Goal: Information Seeking & Learning: Learn about a topic

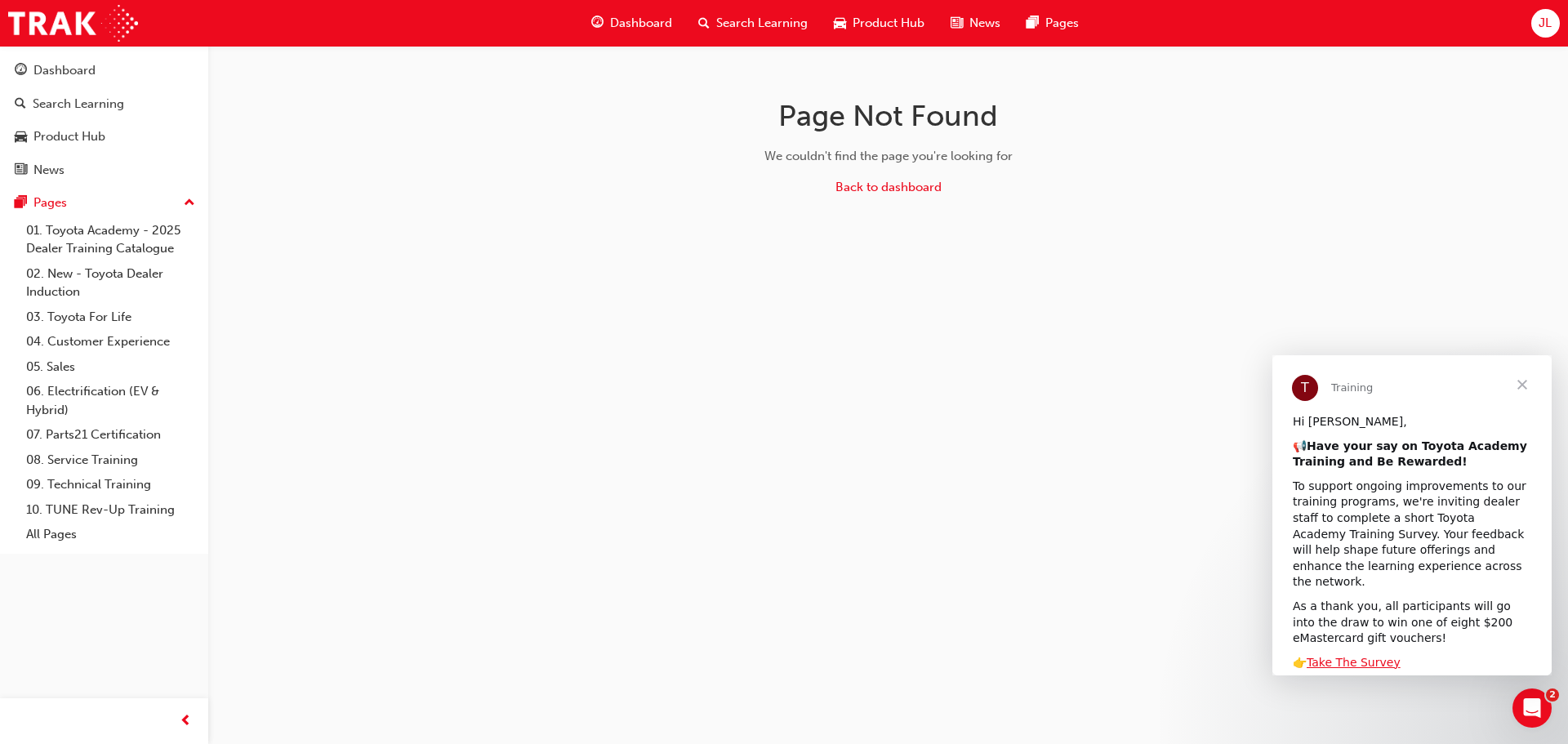
click at [1517, 387] on span "Close" at bounding box center [1522, 385] width 59 height 59
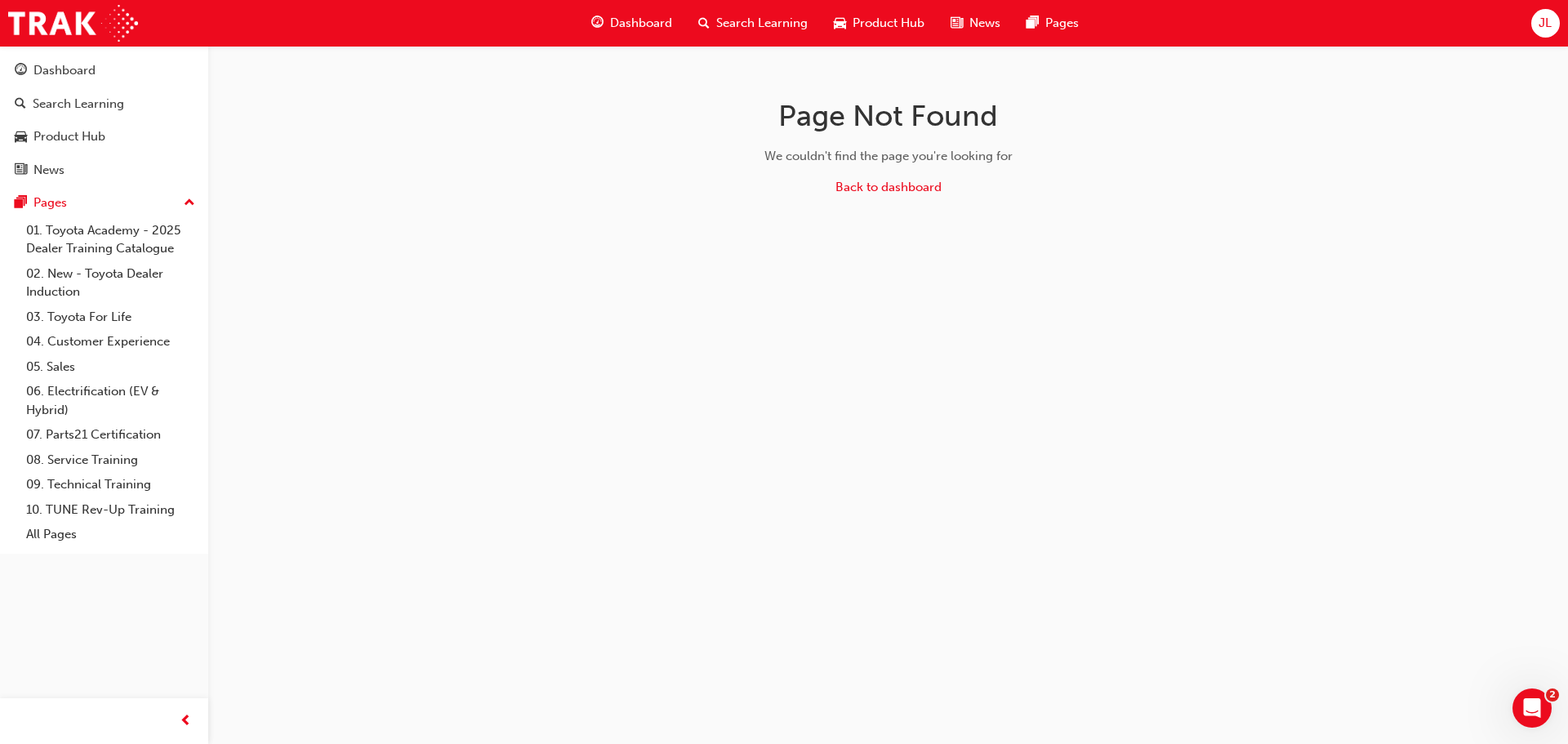
click at [623, 27] on span "Dashboard" at bounding box center [641, 23] width 62 height 19
click at [584, 21] on div "Dashboard" at bounding box center [631, 23] width 107 height 33
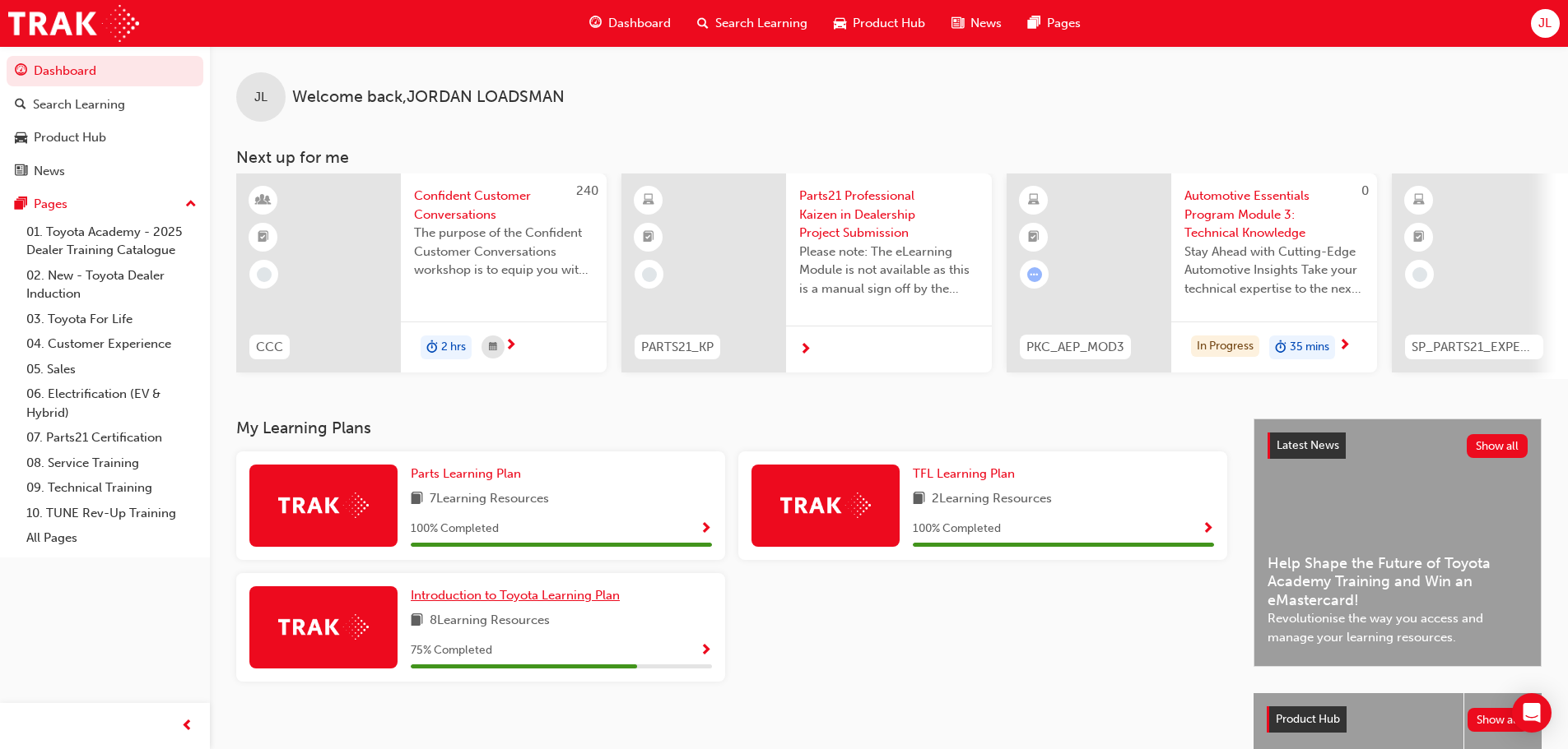
click at [568, 603] on span "Introduction to Toyota Learning Plan" at bounding box center [515, 595] width 209 height 15
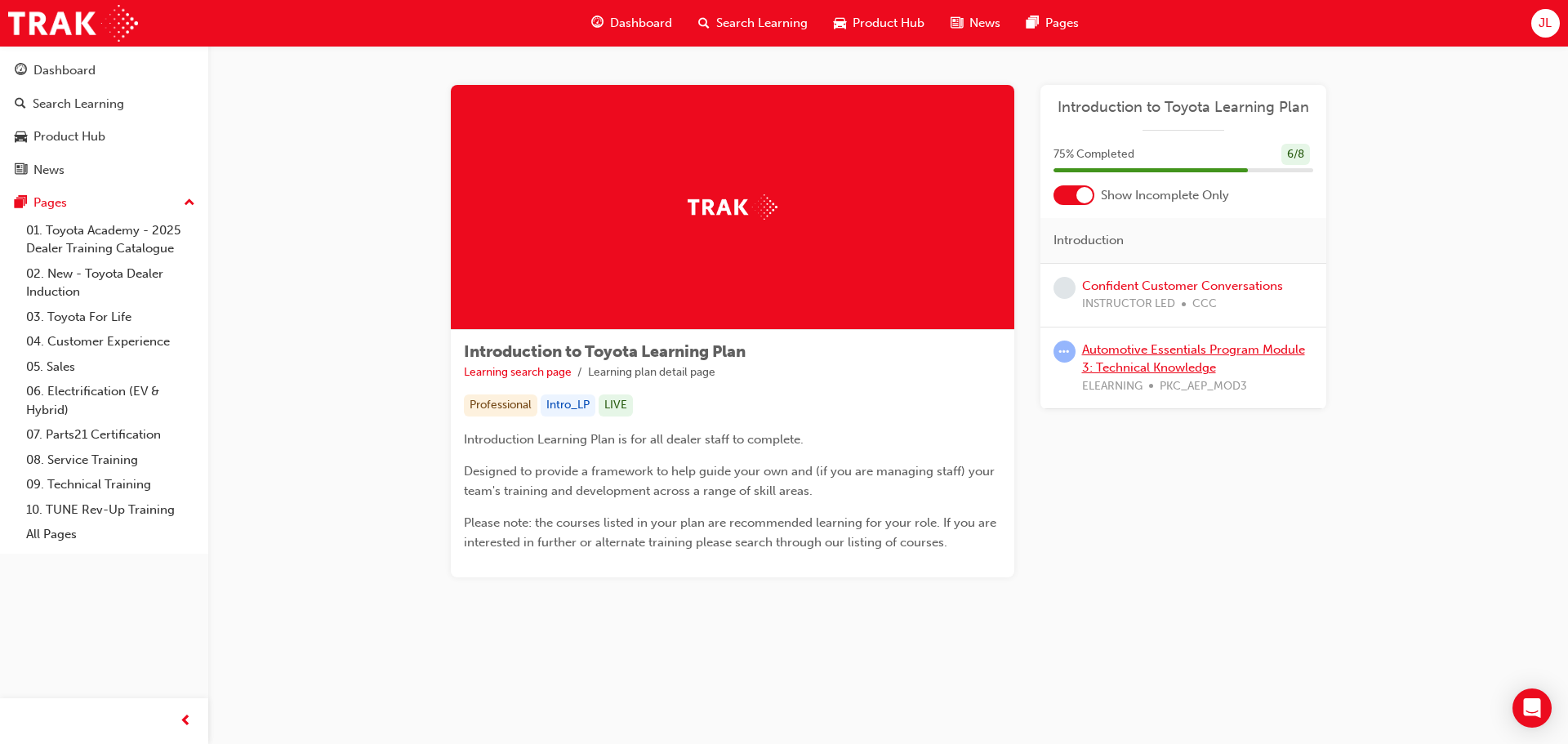
click at [1159, 370] on link "Automotive Essentials Program Module 3: Technical Knowledge" at bounding box center [1194, 358] width 223 height 33
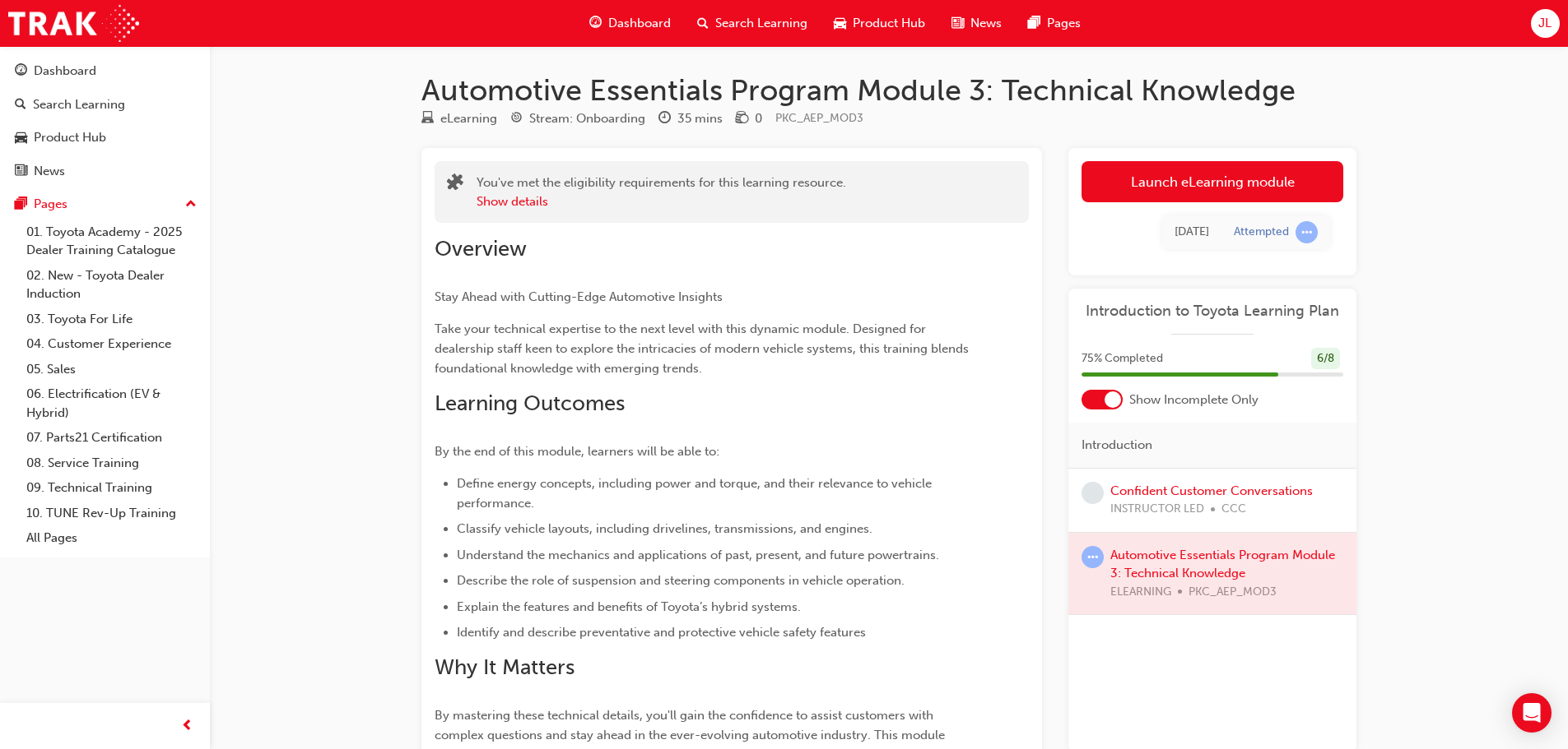
click at [1247, 160] on div "Launch eLearning module Learning Plan Tue 2 Sep 2025 Attempted" at bounding box center [1212, 212] width 288 height 128
click at [1249, 167] on link "Launch eLearning module" at bounding box center [1211, 182] width 262 height 41
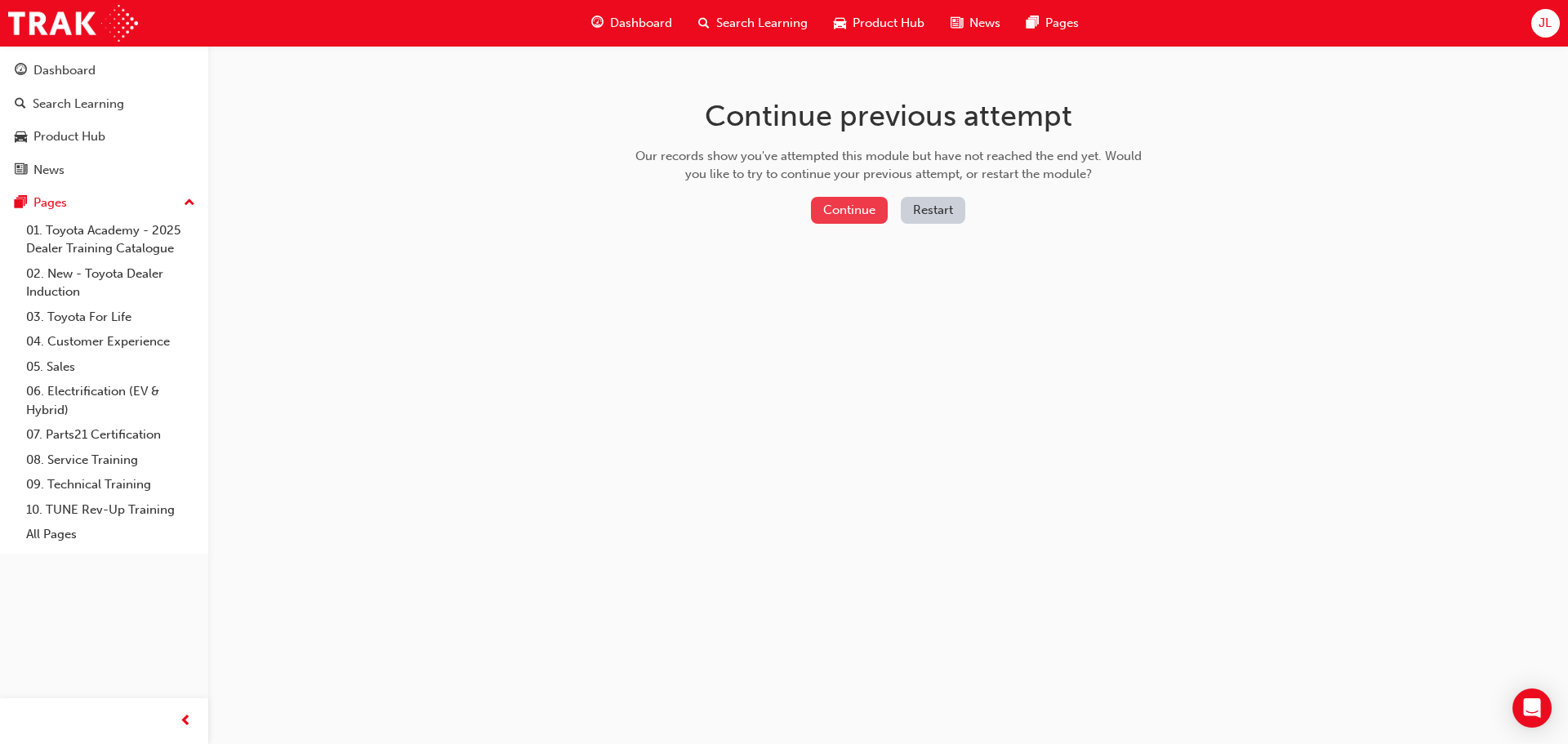
click at [829, 210] on button "Continue" at bounding box center [849, 210] width 77 height 27
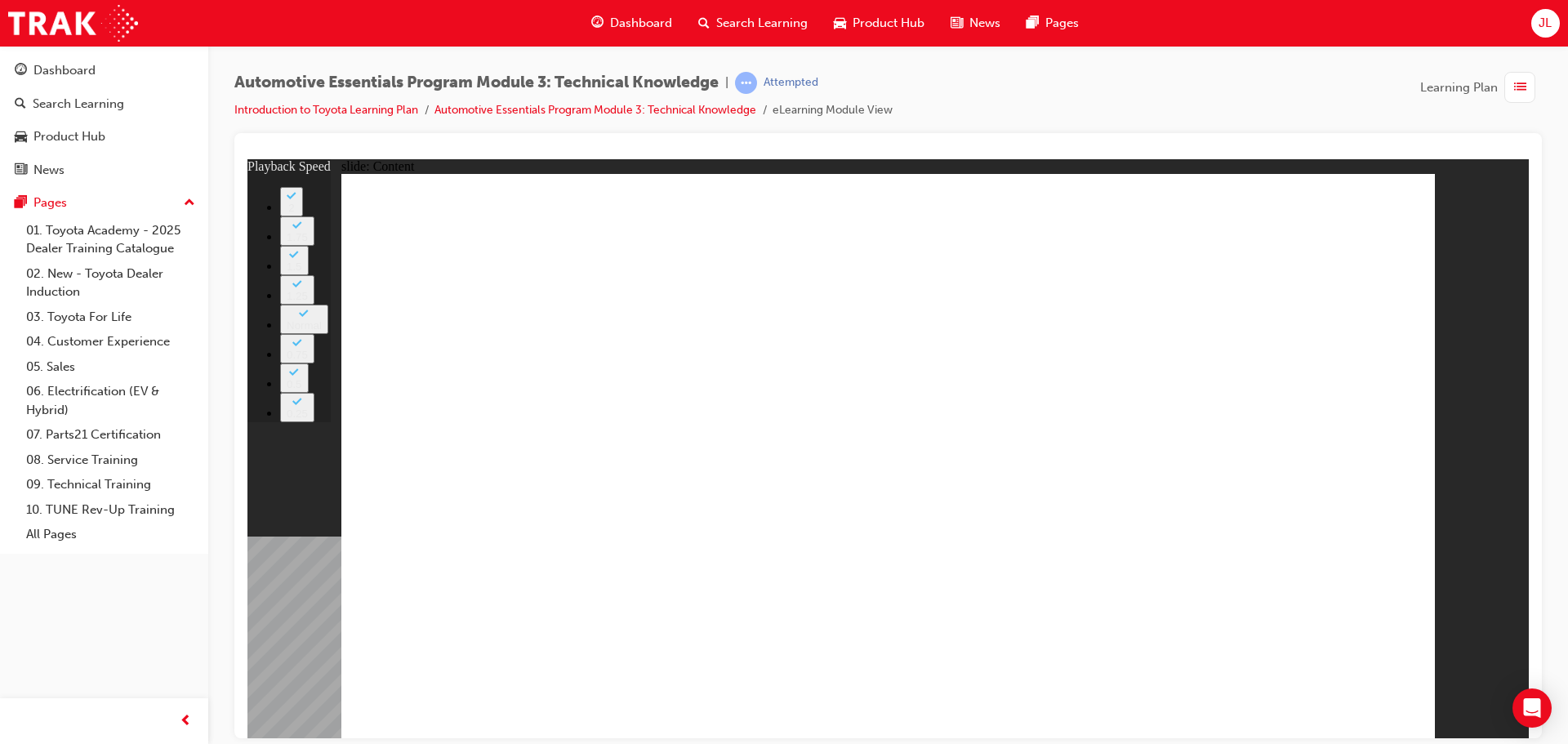
type input "8"
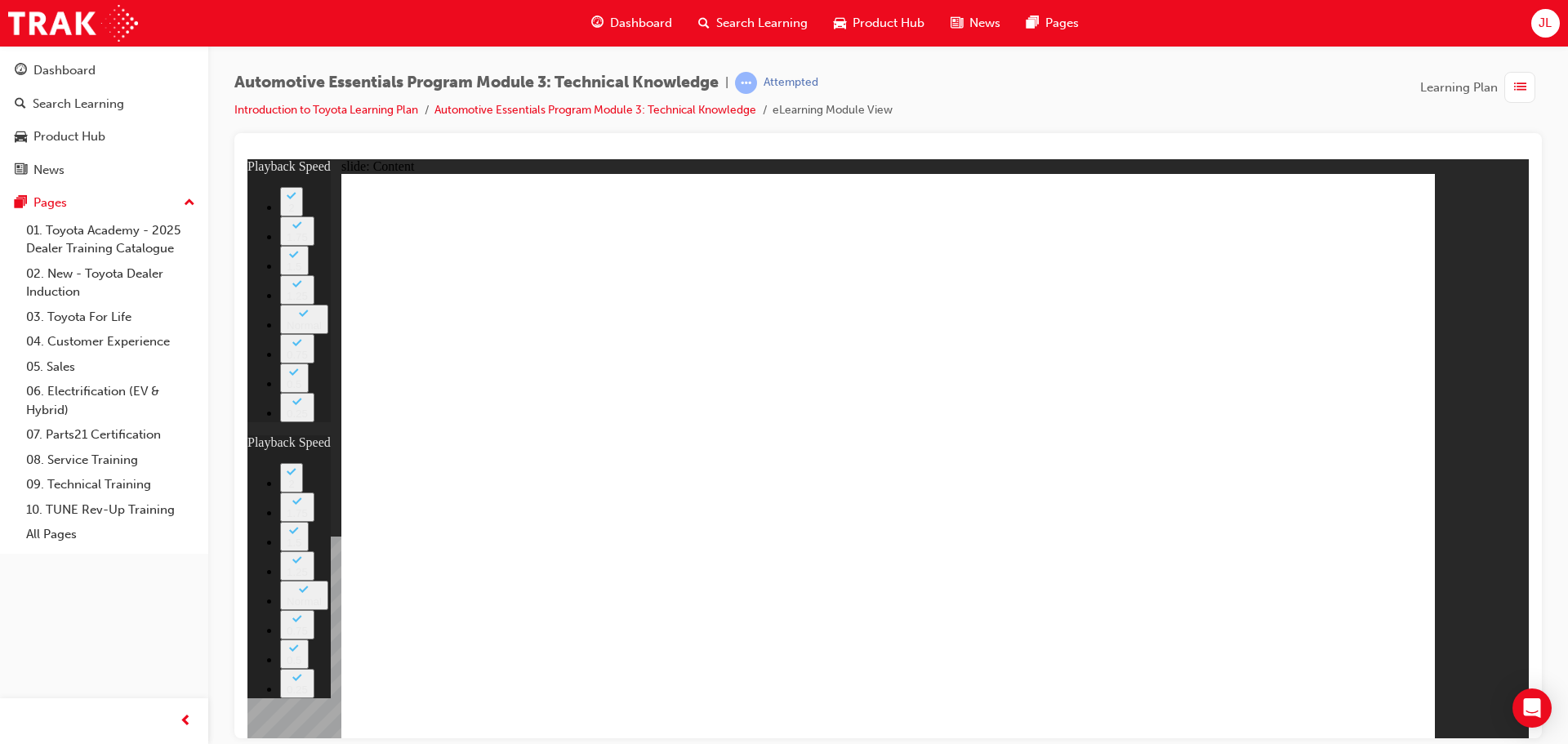
type input "17"
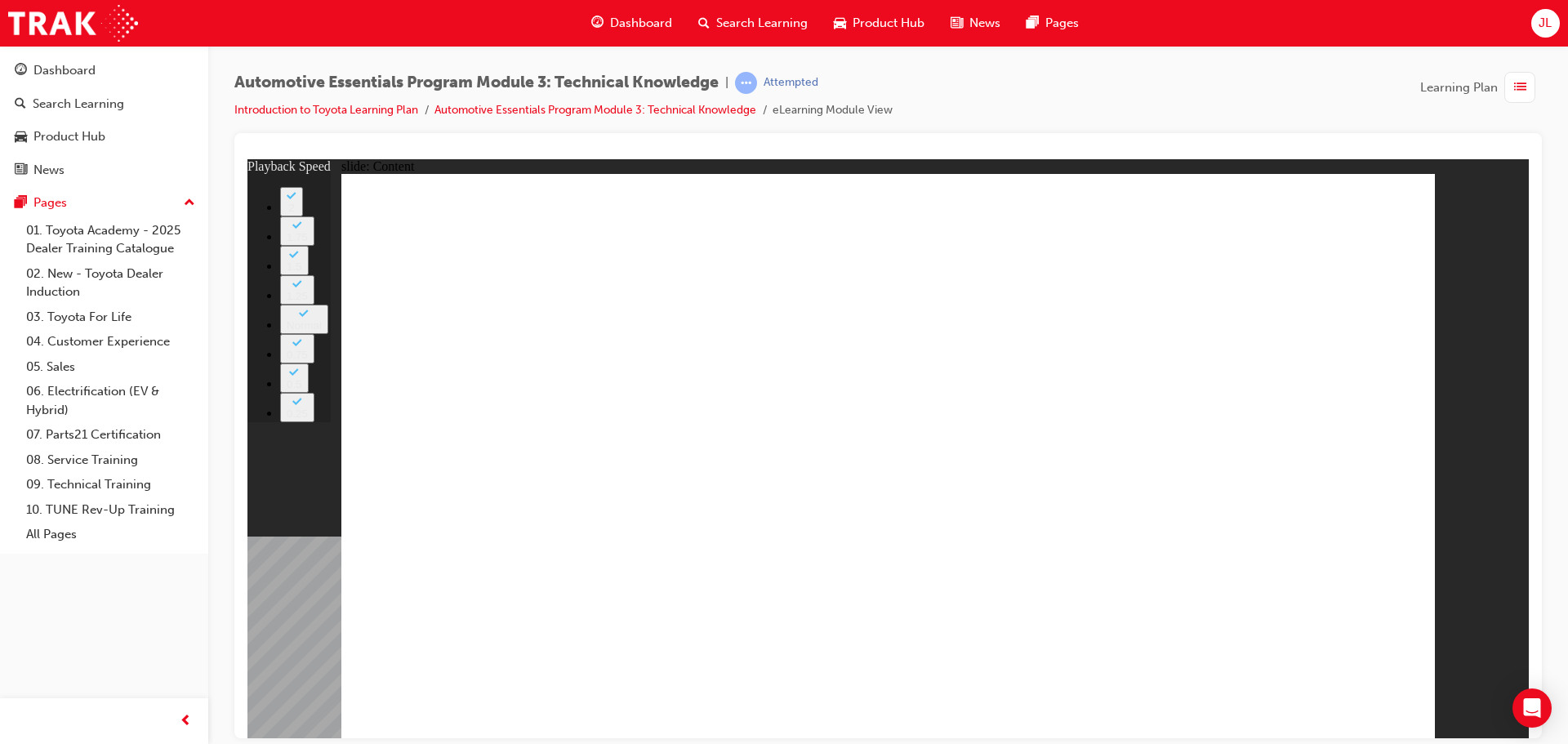
type input "3"
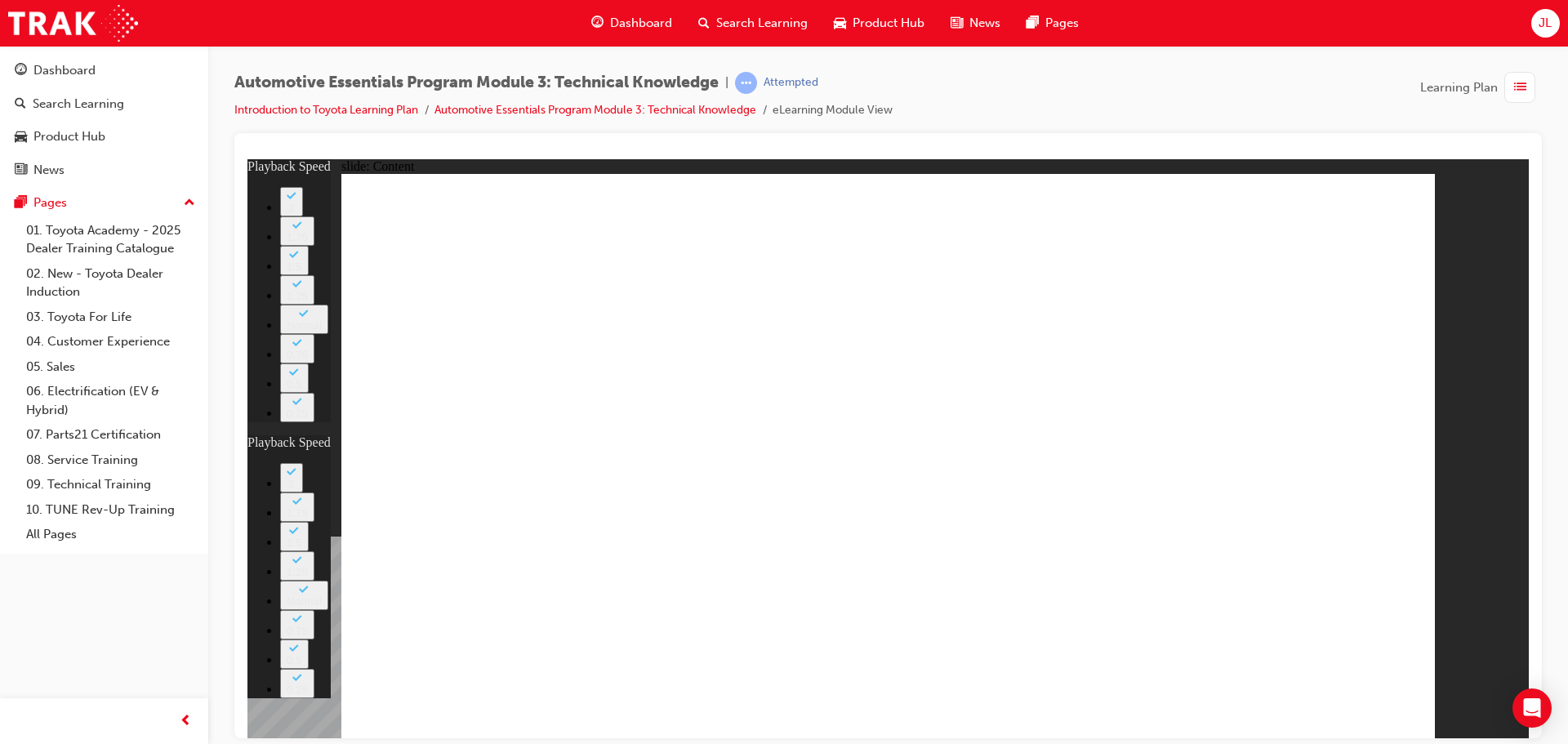
type input "11"
